Goal: Task Accomplishment & Management: Manage account settings

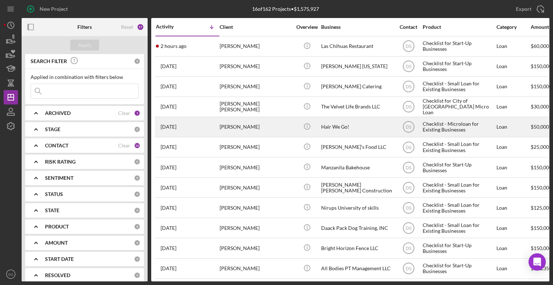
click at [262, 125] on div "[PERSON_NAME]" at bounding box center [256, 126] width 72 height 19
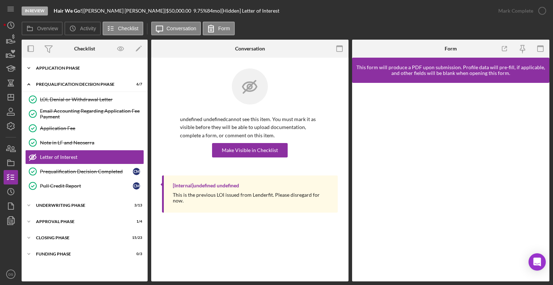
click at [65, 69] on div "Application Phase" at bounding box center [87, 68] width 103 height 4
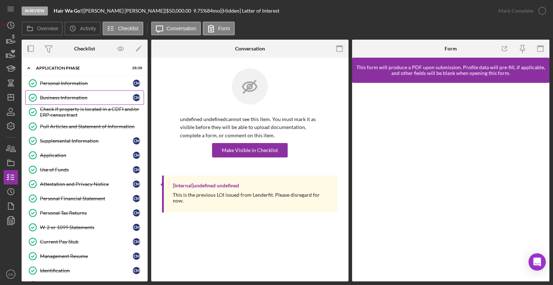
click at [67, 95] on div "Business Information" at bounding box center [86, 98] width 93 height 6
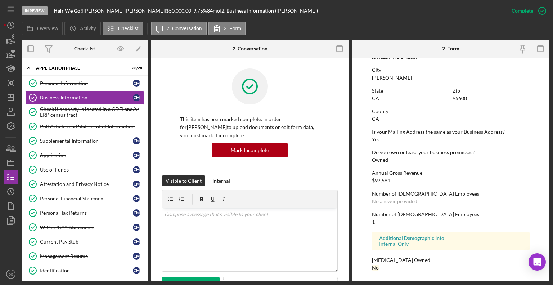
scroll to position [319, 0]
click at [115, 111] on div "Check if property is located in a CDFI and/or ERP census tract" at bounding box center [92, 112] width 104 height 12
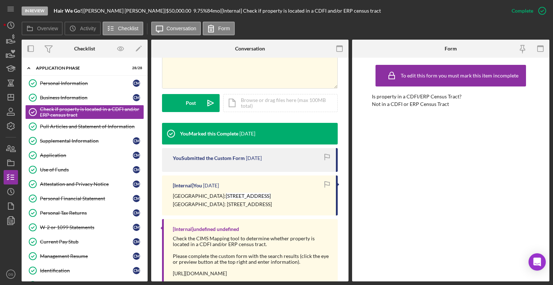
scroll to position [201, 0]
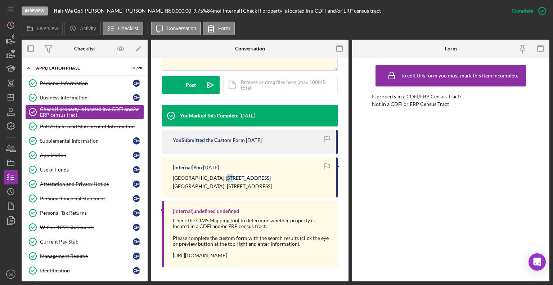
drag, startPoint x: 197, startPoint y: 178, endPoint x: 203, endPoint y: 177, distance: 6.5
click at [226, 177] on mark "[STREET_ADDRESS]" at bounding box center [248, 178] width 45 height 6
drag, startPoint x: 196, startPoint y: 177, endPoint x: 219, endPoint y: 177, distance: 22.7
click at [226, 177] on mark "[STREET_ADDRESS]" at bounding box center [248, 178] width 45 height 6
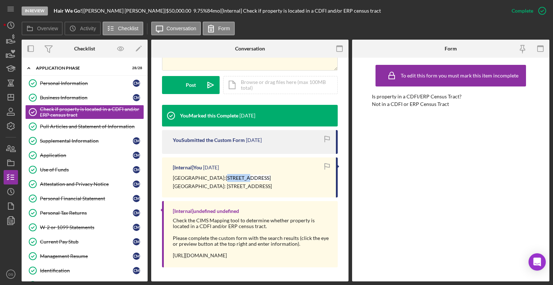
click at [226, 177] on mark "[STREET_ADDRESS]" at bounding box center [248, 178] width 45 height 6
drag, startPoint x: 195, startPoint y: 177, endPoint x: 237, endPoint y: 177, distance: 42.1
click at [237, 177] on mark "[STREET_ADDRESS]" at bounding box center [248, 178] width 45 height 6
copy mark "[STREET_ADDRESS]"
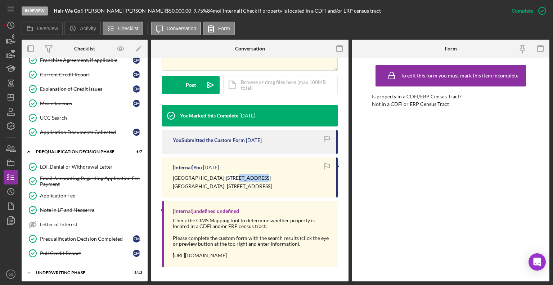
scroll to position [386, 0]
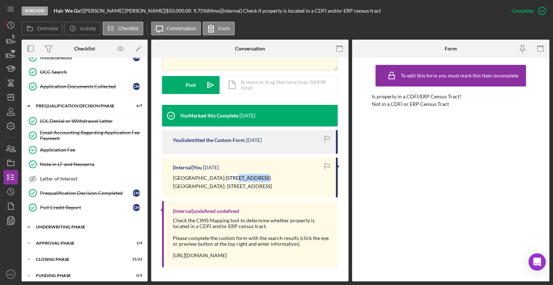
click at [104, 220] on div "Icon/Expander Underwriting Phase 3 / 13" at bounding box center [85, 227] width 126 height 14
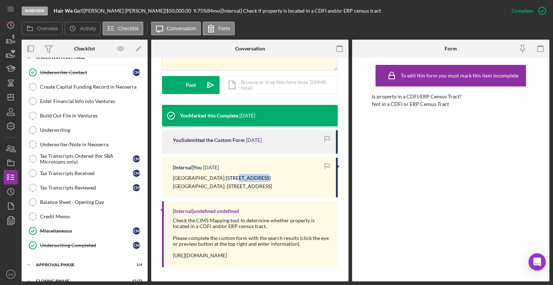
scroll to position [575, 0]
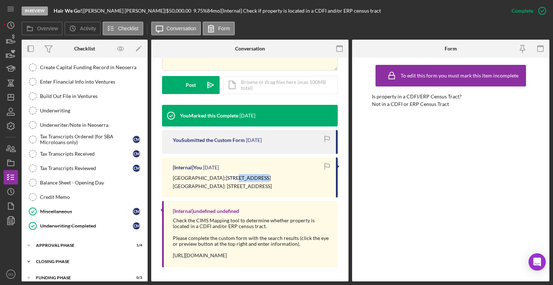
click at [79, 259] on div "Closing Phase" at bounding box center [87, 261] width 103 height 4
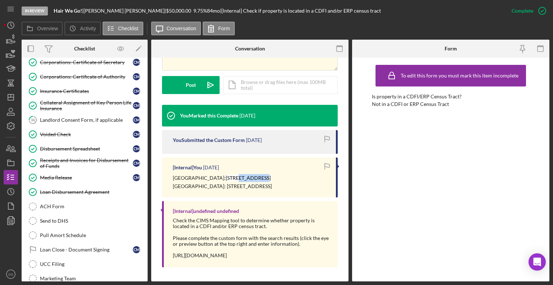
scroll to position [890, 0]
click at [84, 117] on div "Landlord Consent Form, if applicable" at bounding box center [86, 120] width 93 height 6
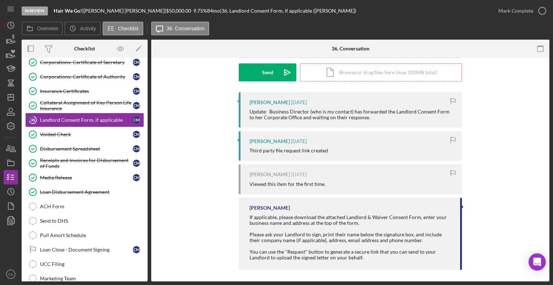
scroll to position [109, 0]
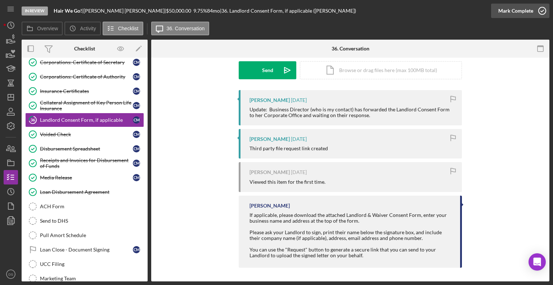
click at [545, 8] on icon "button" at bounding box center [542, 11] width 18 height 18
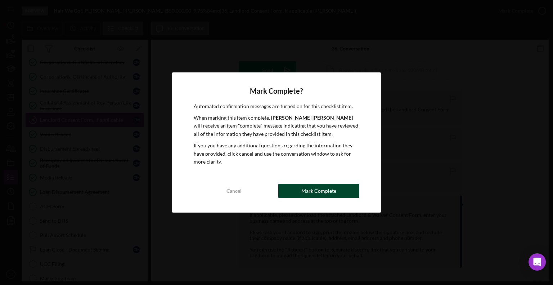
click at [303, 194] on div "Mark Complete" at bounding box center [318, 191] width 35 height 14
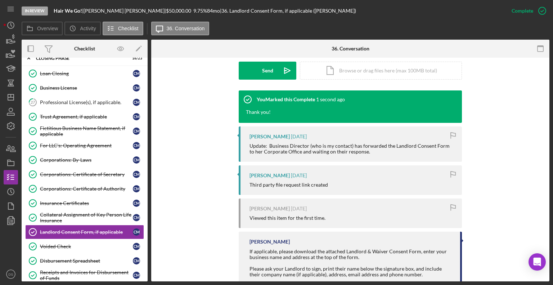
scroll to position [777, 0]
click at [93, 100] on link "27 Professional License(s), if applicable. C M" at bounding box center [84, 102] width 119 height 14
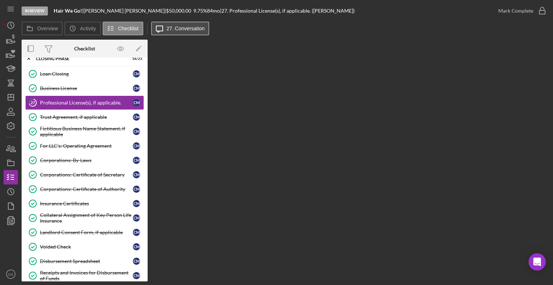
click at [198, 26] on label "27. Conversation" at bounding box center [186, 29] width 38 height 6
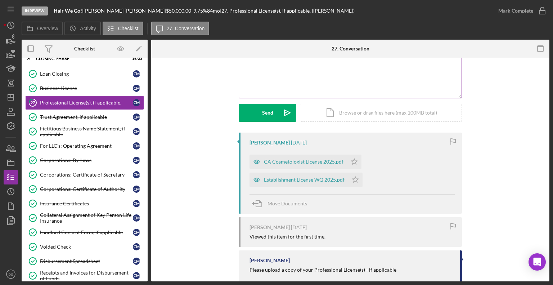
scroll to position [67, 0]
click at [305, 182] on div "Establishment License WQ 2025.pdf" at bounding box center [299, 179] width 99 height 14
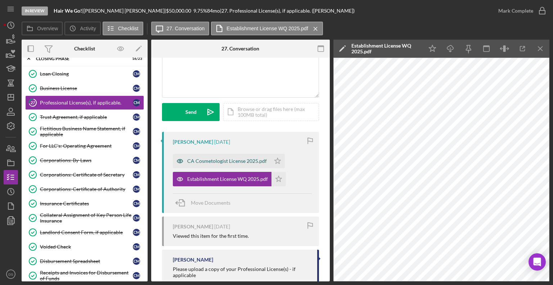
click at [258, 161] on div "CA Cosmetologist License 2025.pdf" at bounding box center [227, 161] width 80 height 6
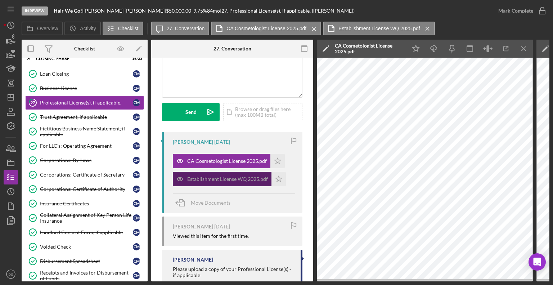
click at [240, 177] on div "Establishment License WQ 2025.pdf" at bounding box center [227, 179] width 81 height 6
click at [521, 52] on icon "Icon/Menu Close" at bounding box center [524, 49] width 16 height 16
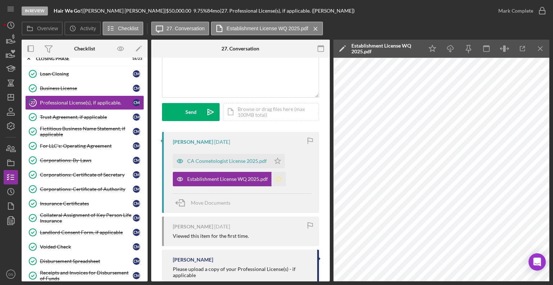
click at [277, 178] on polygon "button" at bounding box center [279, 179] width 6 height 6
click at [275, 159] on polygon "button" at bounding box center [278, 161] width 6 height 6
click at [542, 45] on icon "Icon/Menu Close" at bounding box center [541, 49] width 16 height 16
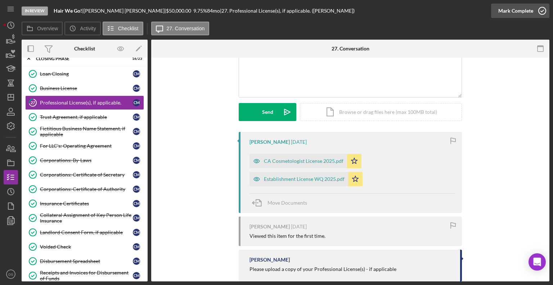
click at [539, 9] on icon "button" at bounding box center [542, 11] width 18 height 18
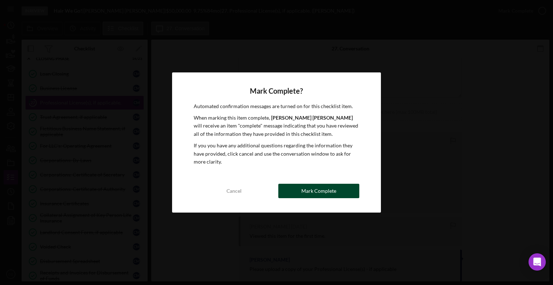
click at [329, 192] on div "Mark Complete" at bounding box center [318, 191] width 35 height 14
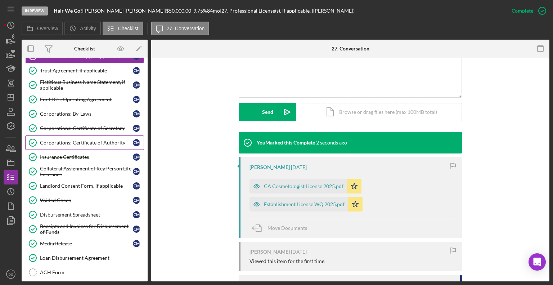
scroll to position [907, 0]
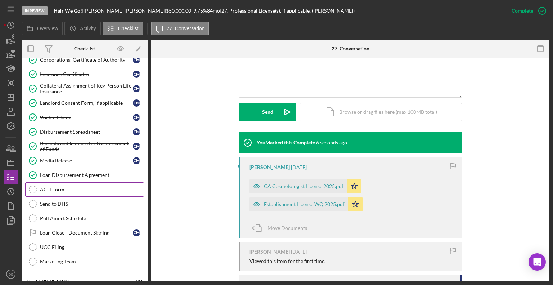
click at [95, 187] on div "ACH Form" at bounding box center [92, 190] width 104 height 6
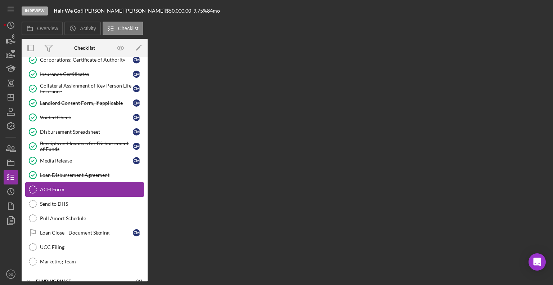
scroll to position [907, 0]
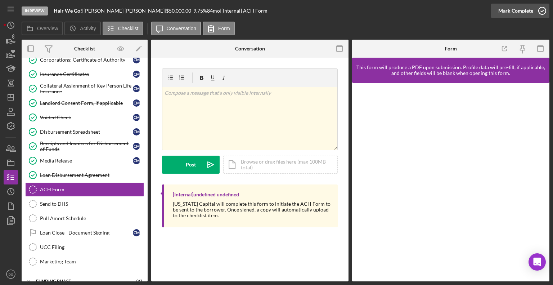
click at [536, 12] on icon "button" at bounding box center [542, 11] width 18 height 18
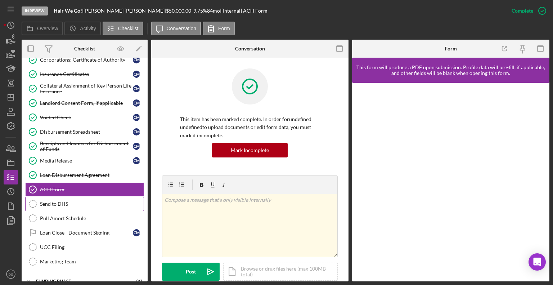
click at [105, 201] on div "Send to DHS" at bounding box center [92, 204] width 104 height 6
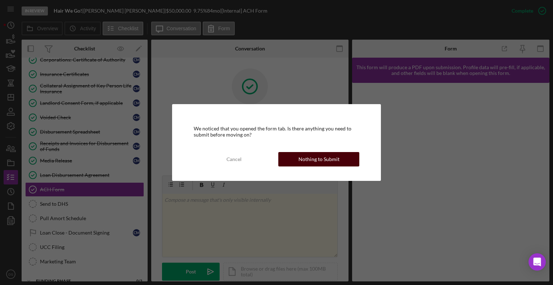
click at [338, 161] on button "Nothing to Submit" at bounding box center [318, 159] width 81 height 14
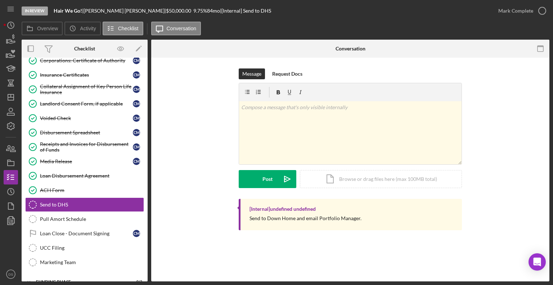
scroll to position [907, 0]
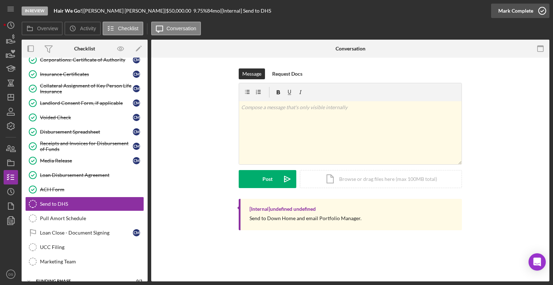
click at [541, 10] on icon "button" at bounding box center [542, 11] width 18 height 18
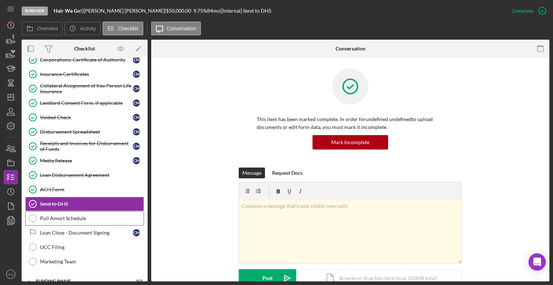
click at [112, 212] on link "Pull Amort Schedule Pull Amort Schedule" at bounding box center [84, 218] width 119 height 14
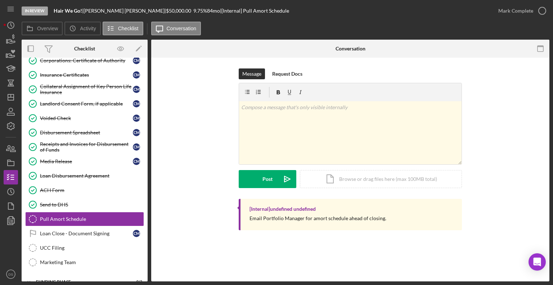
scroll to position [907, 0]
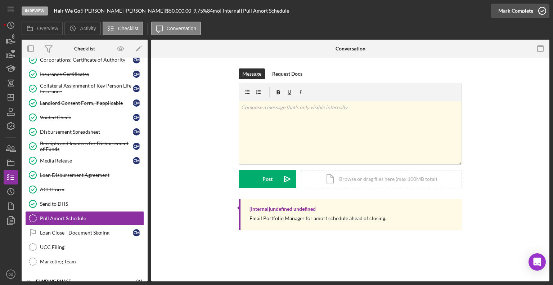
click at [541, 11] on icon "button" at bounding box center [542, 11] width 18 height 18
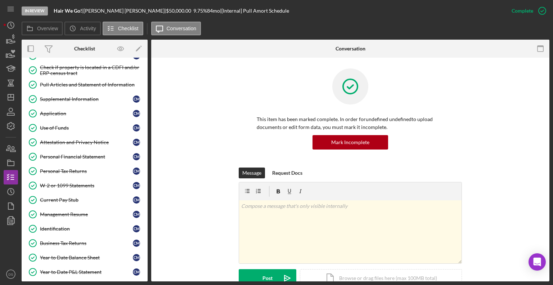
scroll to position [0, 0]
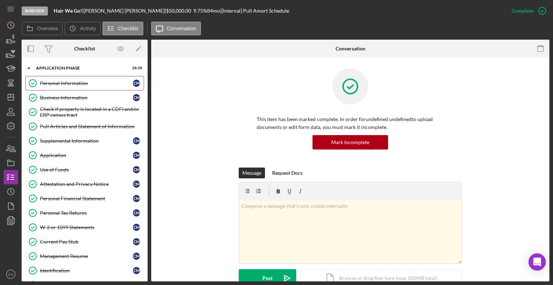
click at [108, 86] on link "Personal Information Personal Information C M" at bounding box center [84, 83] width 119 height 14
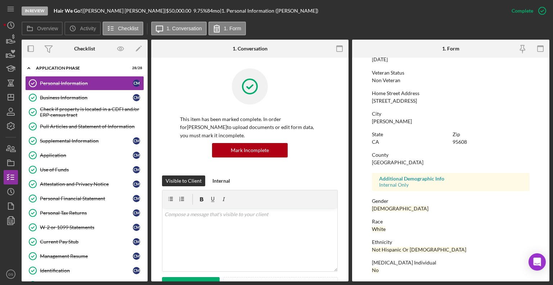
scroll to position [112, 0]
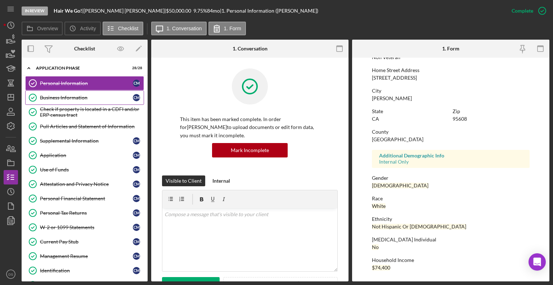
click at [81, 100] on div "Business Information" at bounding box center [86, 98] width 93 height 6
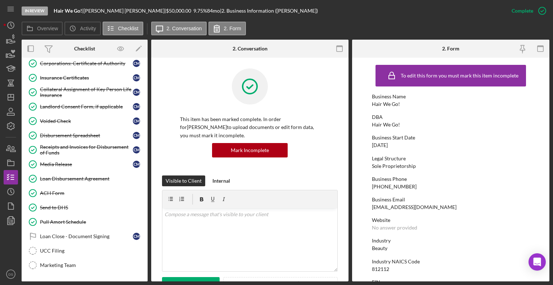
scroll to position [907, 0]
